Goal: Information Seeking & Learning: Learn about a topic

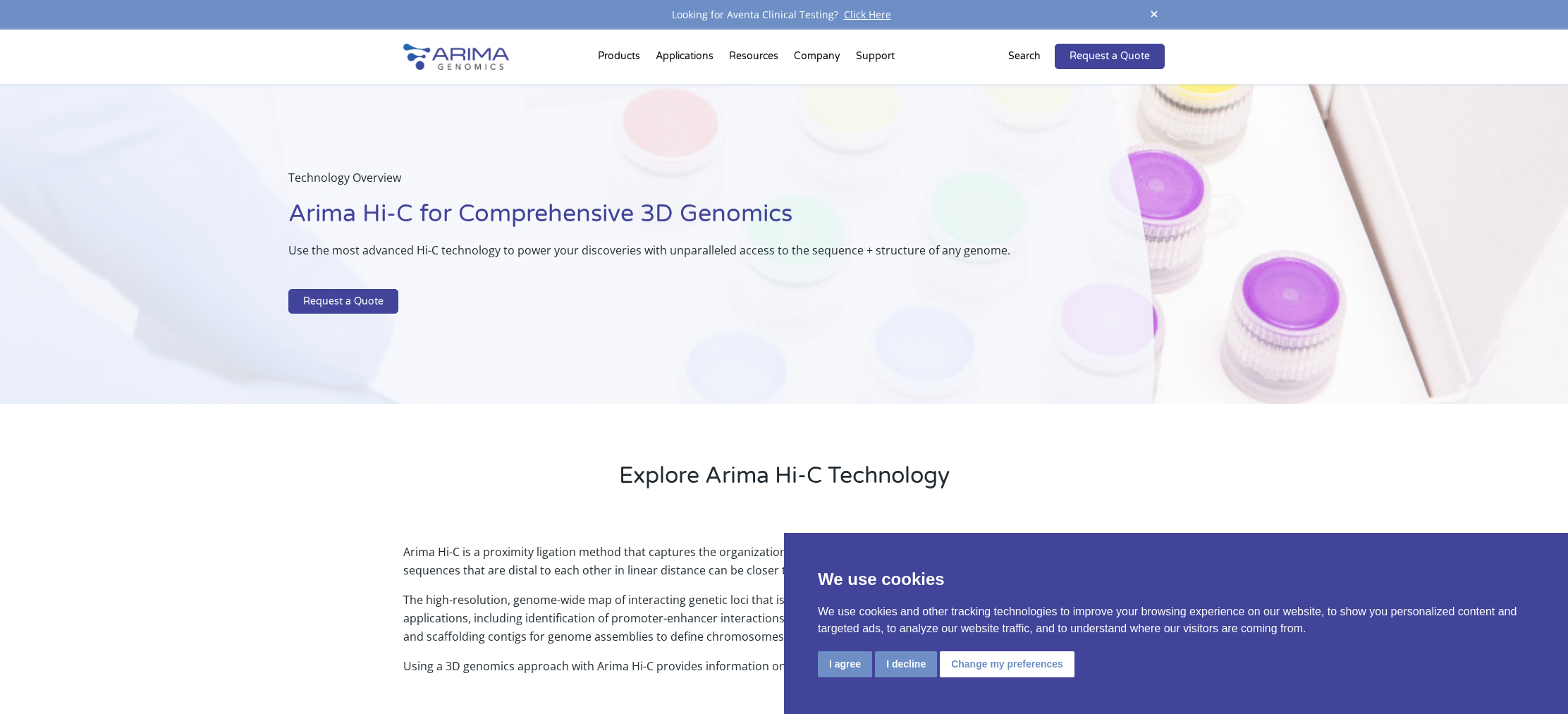
click at [457, 58] on img at bounding box center [456, 56] width 106 height 26
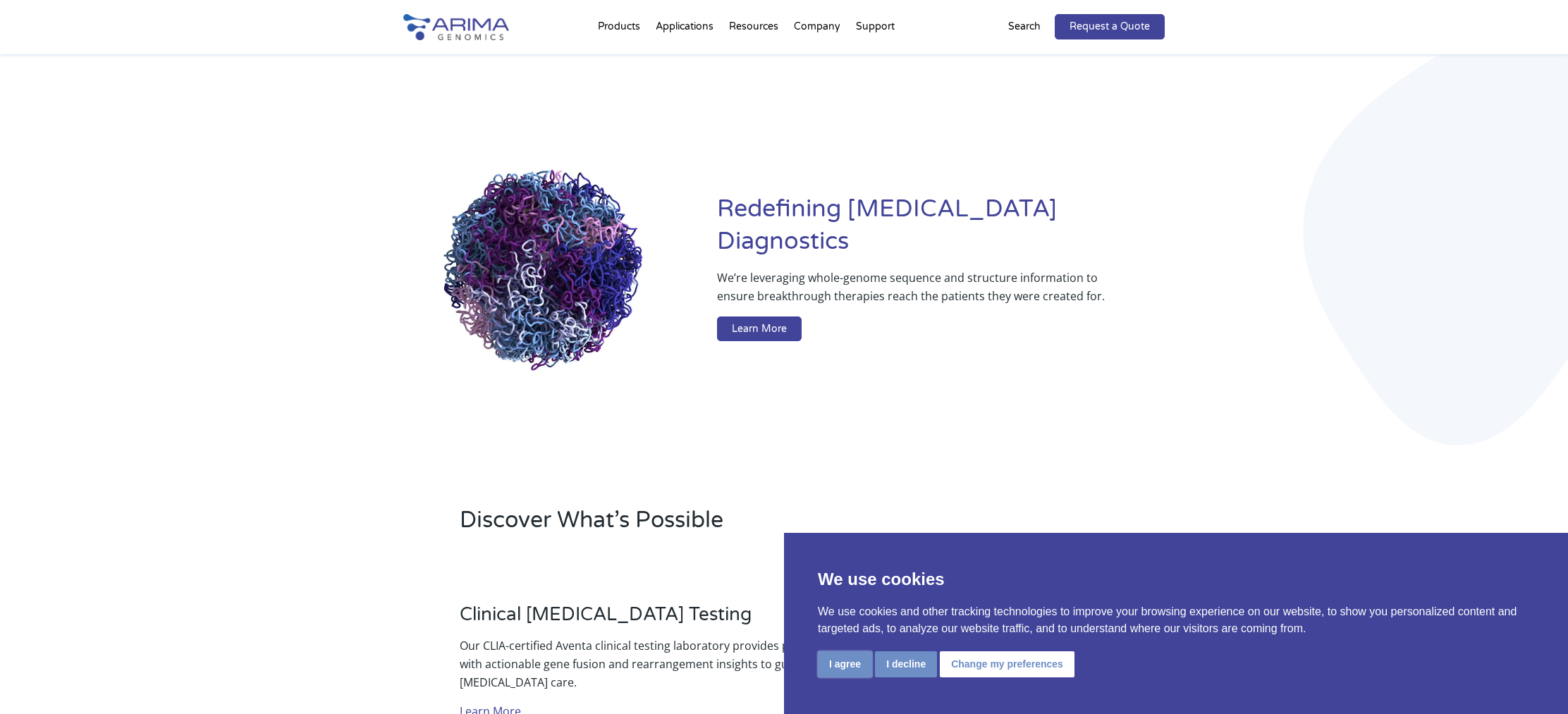
click at [851, 666] on button "I agree" at bounding box center [845, 664] width 55 height 26
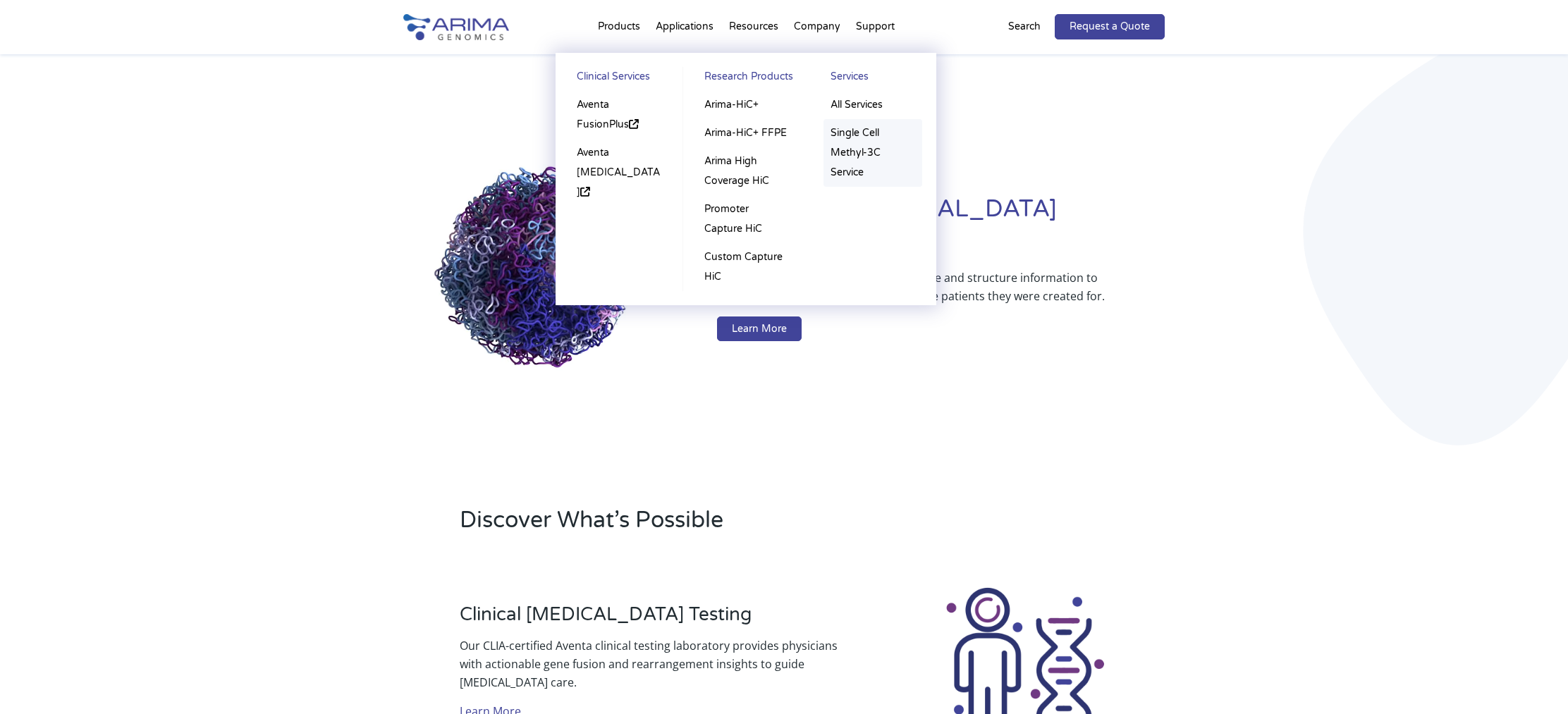
click at [865, 167] on link "Single Cell Methyl-3C Service" at bounding box center [873, 153] width 98 height 67
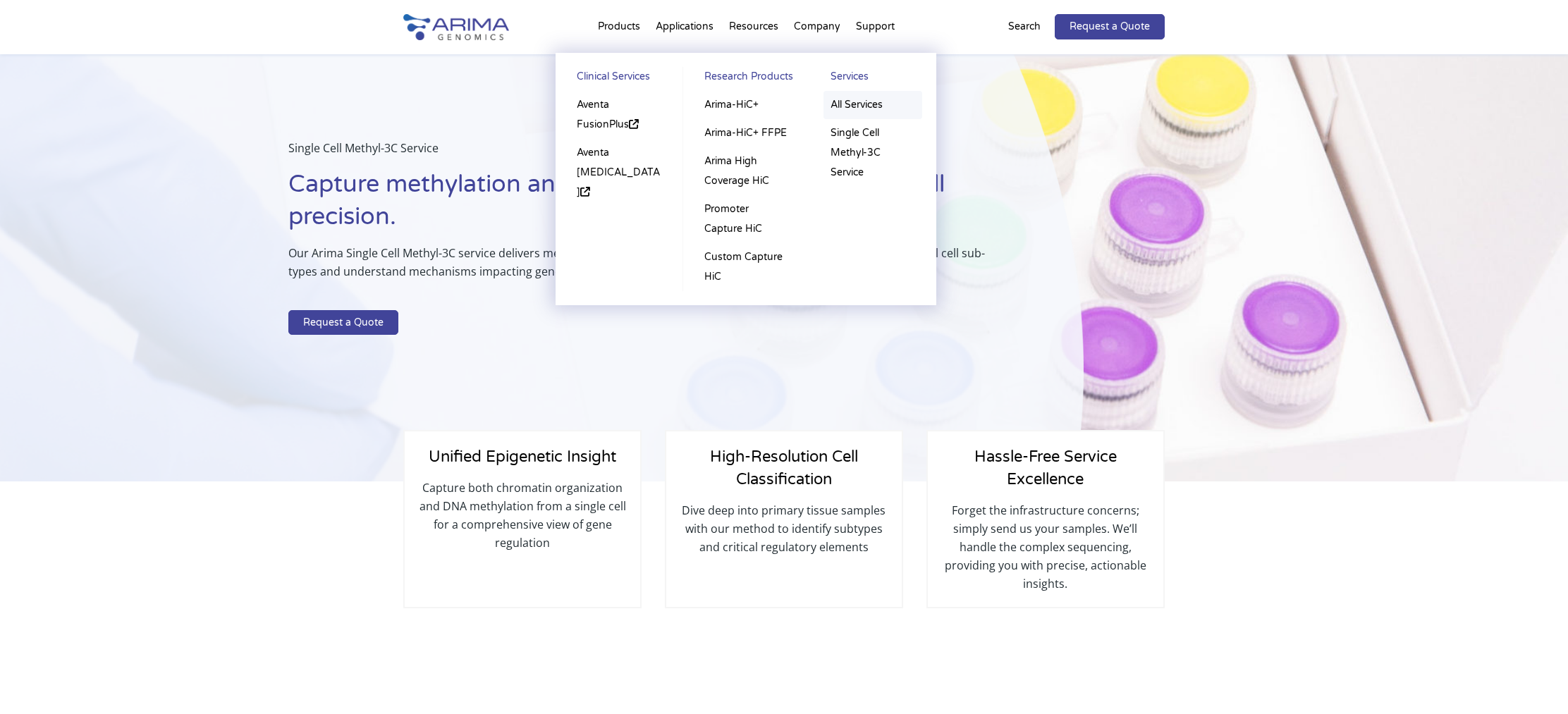
click at [867, 110] on link "All Services" at bounding box center [873, 105] width 98 height 28
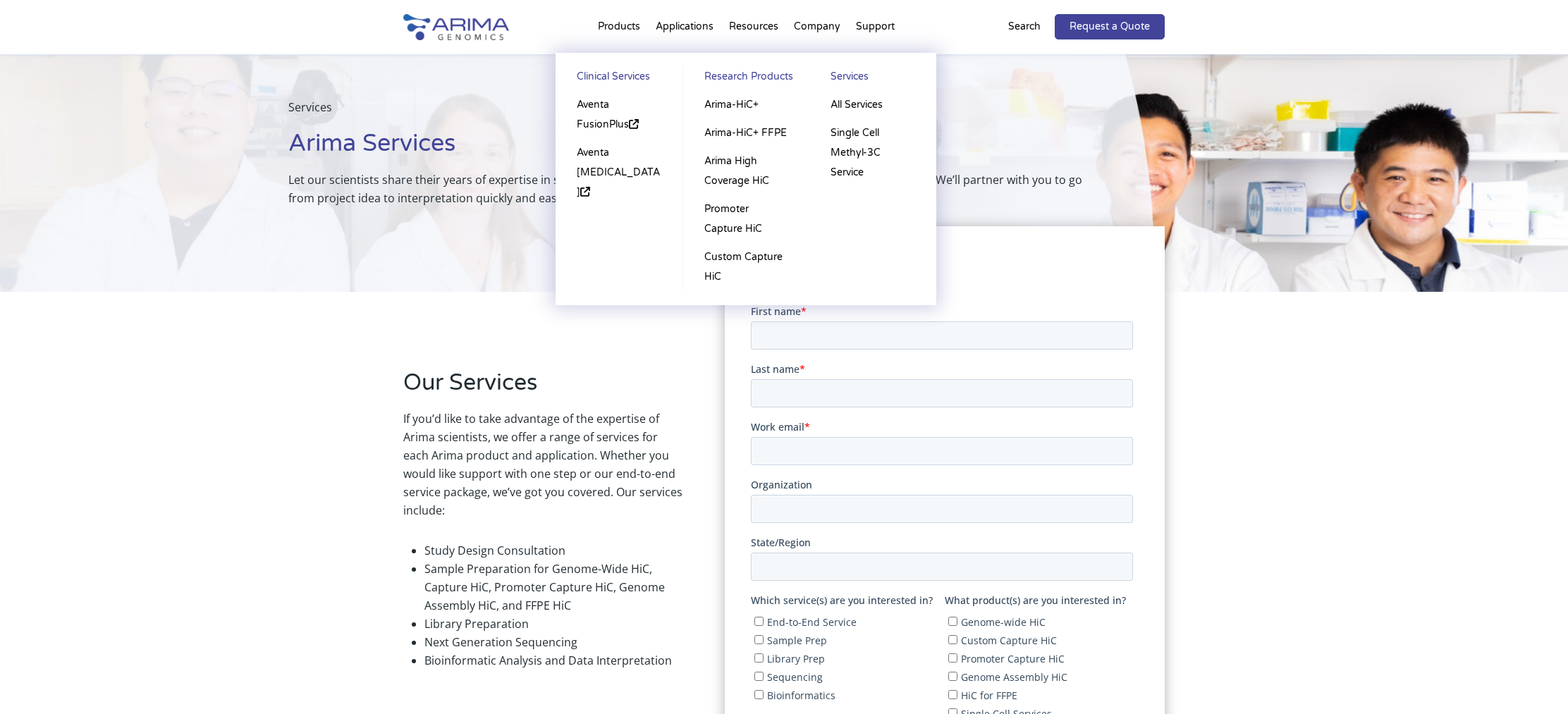
scroll to position [35, 0]
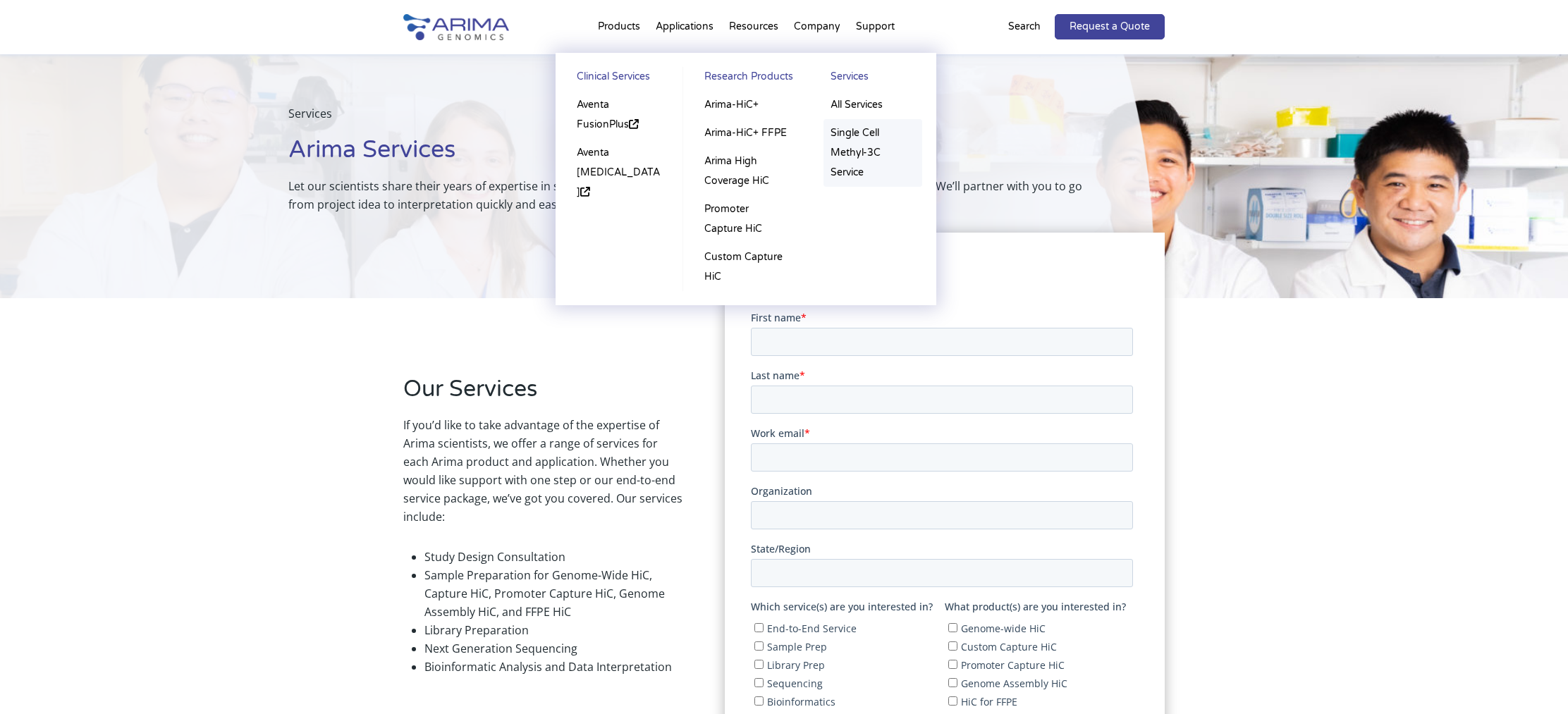
click at [849, 158] on link "Single Cell Methyl-3C Service" at bounding box center [873, 153] width 98 height 67
